Goal: Register for event/course

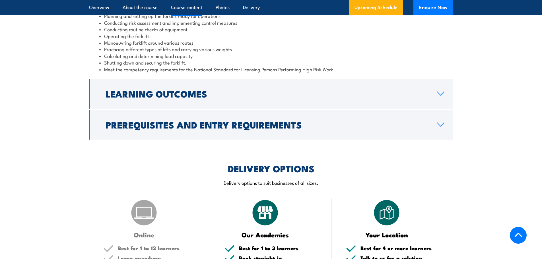
scroll to position [597, 0]
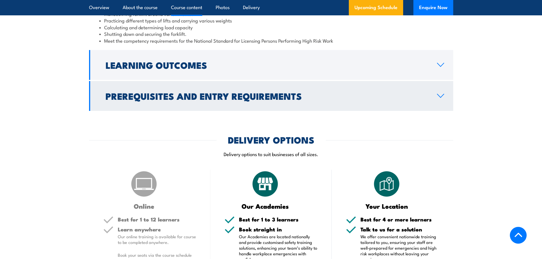
click at [437, 93] on link "Prerequisites and Entry Requirements" at bounding box center [271, 96] width 364 height 30
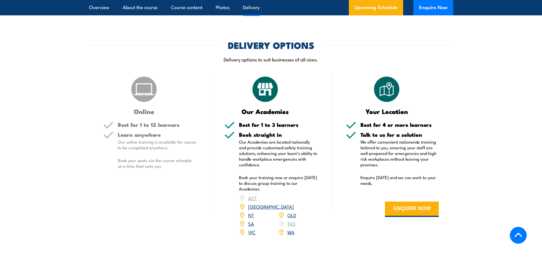
scroll to position [798, 0]
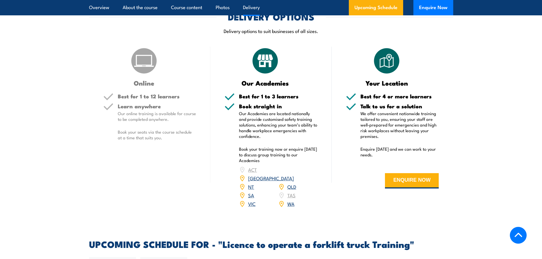
click at [292, 175] on link "[GEOGRAPHIC_DATA]" at bounding box center [271, 178] width 46 height 7
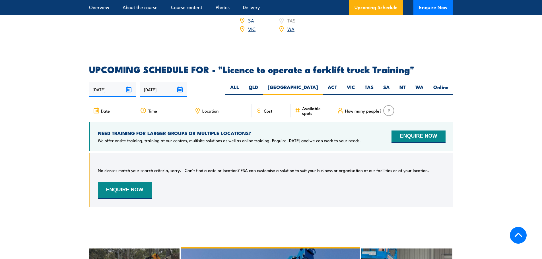
scroll to position [895, 0]
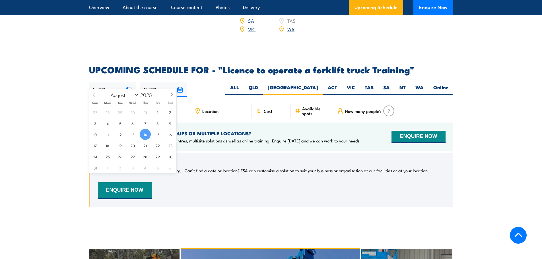
click at [127, 82] on input "[DATE]" at bounding box center [112, 89] width 47 height 15
click at [109, 143] on span "18" at bounding box center [107, 145] width 11 height 11
type input "[DATE]"
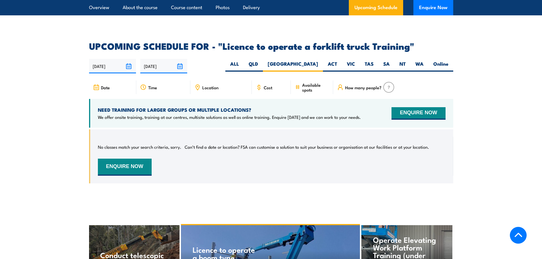
scroll to position [895, 0]
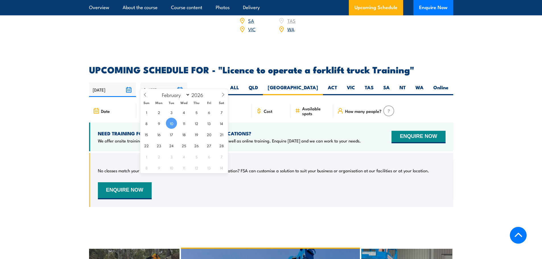
click at [180, 82] on input "[DATE]" at bounding box center [163, 89] width 47 height 15
click at [216, 72] on article "UPCOMING SCHEDULE FOR - "Licence to operate a forklift truck Training" [DATE] […" at bounding box center [271, 140] width 364 height 150
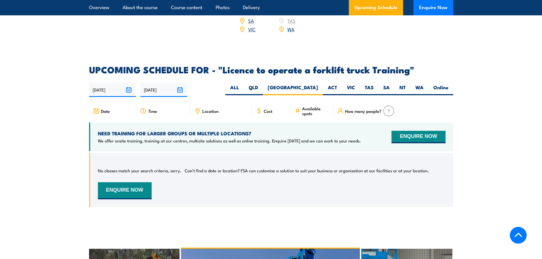
click at [117, 104] on div "Date" at bounding box center [112, 111] width 47 height 14
click at [98, 108] on icon at bounding box center [96, 111] width 6 height 6
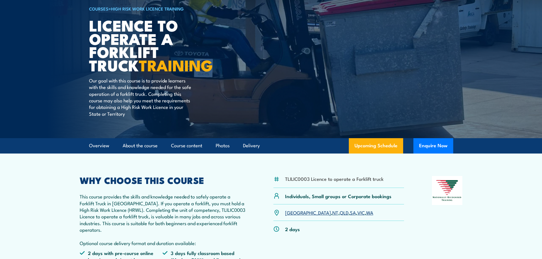
scroll to position [42, 0]
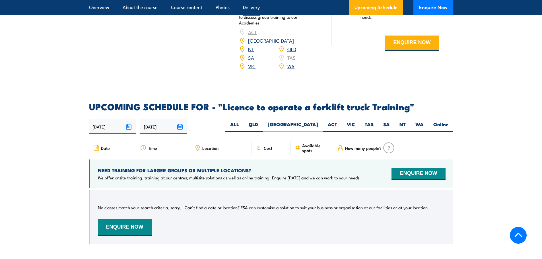
scroll to position [895, 0]
